Goal: Task Accomplishment & Management: Manage account settings

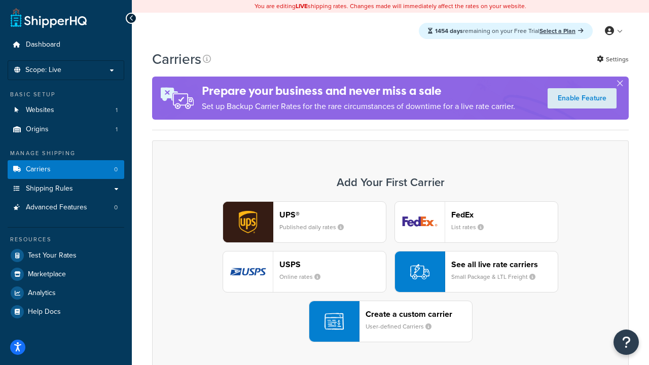
click at [390, 272] on div "UPS® Published daily rates FedEx List rates USPS Online rates See all live rate…" at bounding box center [390, 271] width 455 height 141
click at [504, 214] on header "FedEx" at bounding box center [504, 215] width 106 height 10
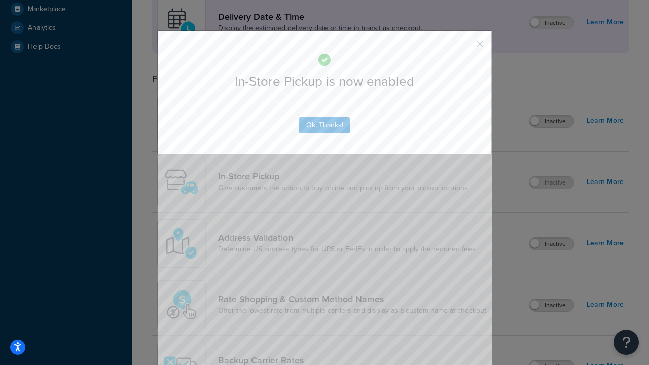
scroll to position [284, 0]
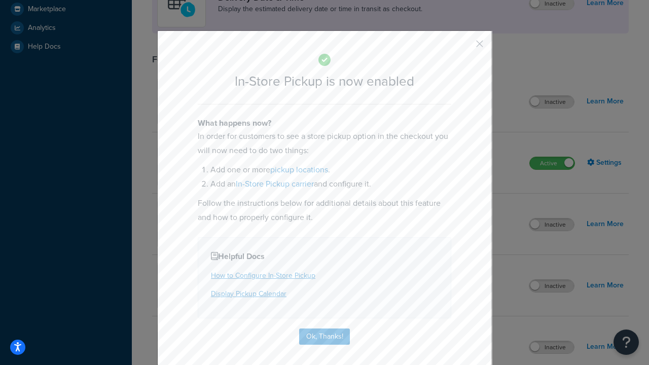
click at [464, 47] on button "button" at bounding box center [464, 47] width 3 height 3
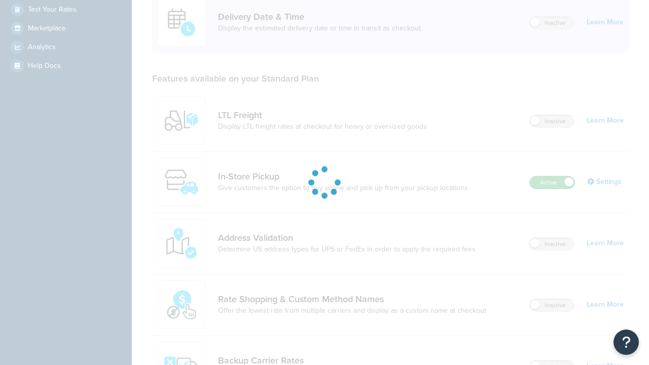
click at [552, 176] on label "Active" at bounding box center [552, 182] width 45 height 12
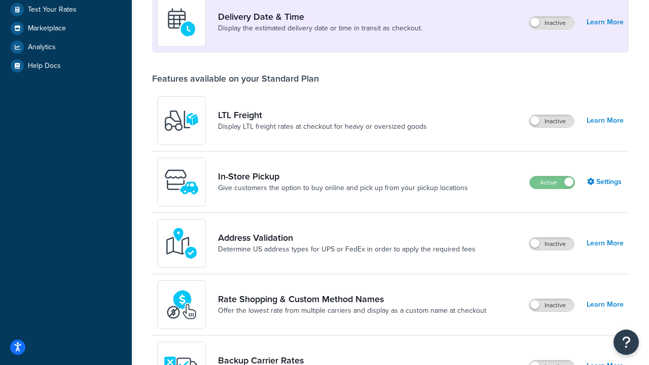
scroll to position [442, 0]
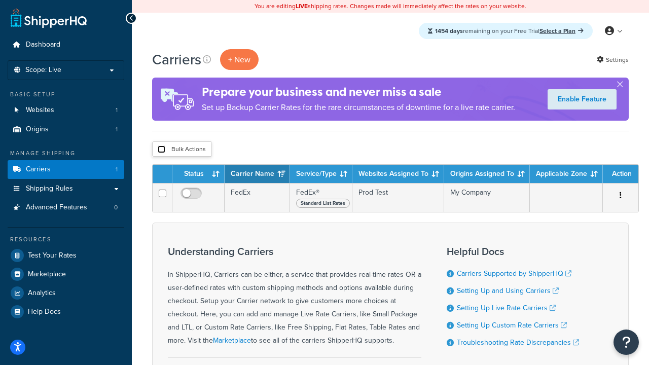
click at [161, 150] on input "checkbox" at bounding box center [162, 149] width 8 height 8
checkbox input "true"
click at [0, 0] on button "Delete" at bounding box center [0, 0] width 0 height 0
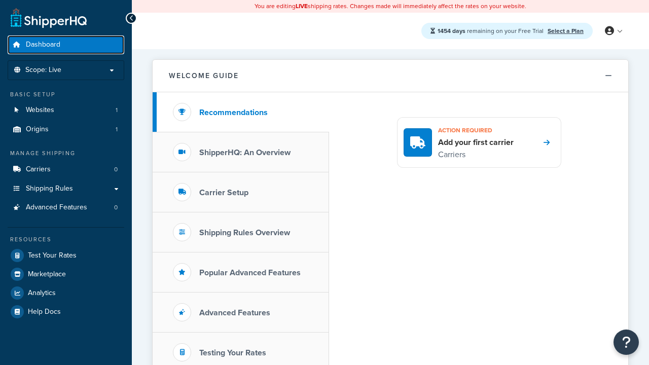
click at [43, 45] on span "Dashboard" at bounding box center [43, 45] width 34 height 9
click at [613, 31] on icon at bounding box center [609, 30] width 9 height 9
click at [0, 0] on span "Contact Us" at bounding box center [0, 0] width 0 height 0
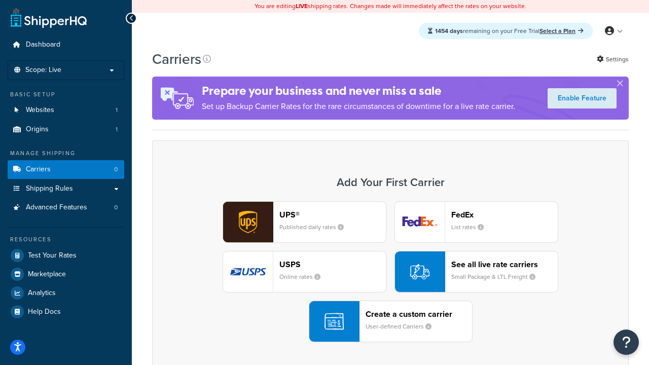
click at [390, 272] on div "UPS® Published daily rates FedEx List rates USPS Online rates See all live rate…" at bounding box center [390, 271] width 455 height 141
click at [504, 214] on header "FedEx" at bounding box center [504, 215] width 106 height 10
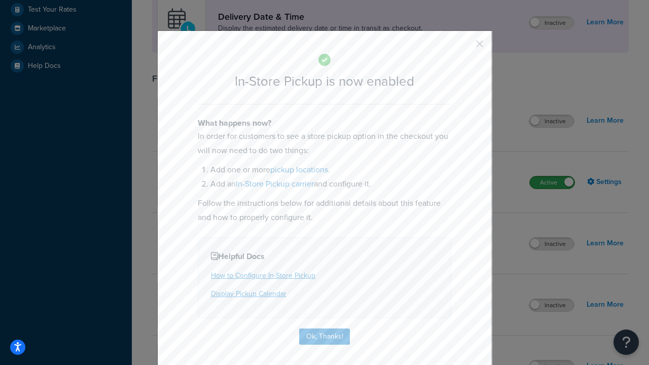
scroll to position [284, 0]
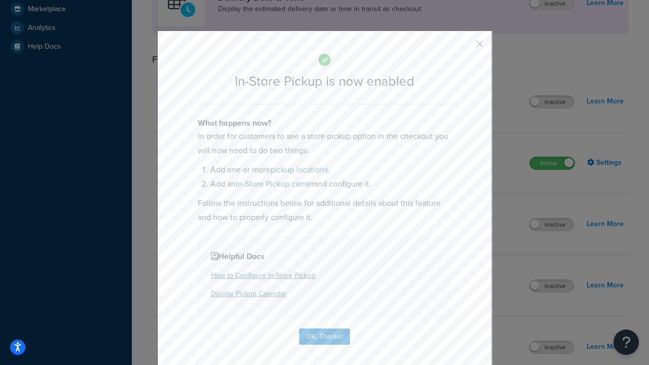
click at [464, 47] on button "button" at bounding box center [464, 47] width 3 height 3
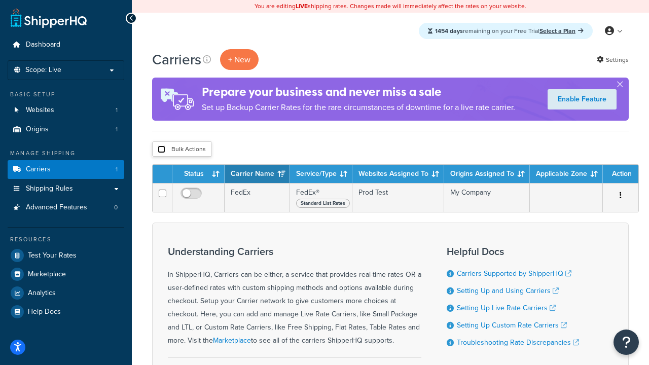
click at [161, 150] on input "checkbox" at bounding box center [162, 149] width 8 height 8
checkbox input "true"
click at [0, 0] on button "Delete" at bounding box center [0, 0] width 0 height 0
